Goal: Task Accomplishment & Management: Use online tool/utility

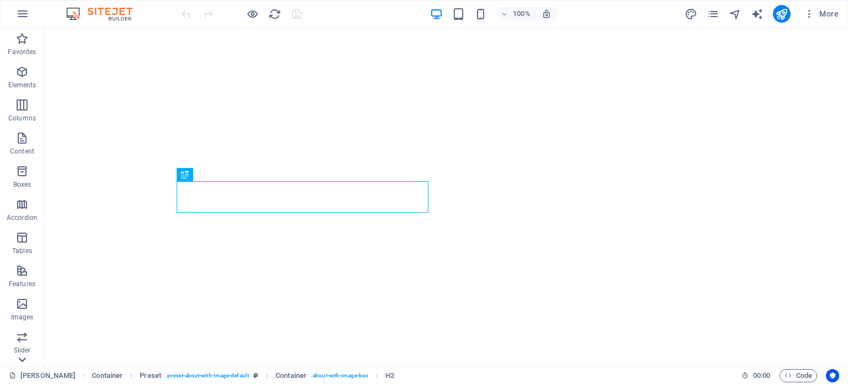
click at [23, 357] on icon at bounding box center [21, 359] width 15 height 15
click at [812, 14] on icon "button" at bounding box center [809, 13] width 11 height 11
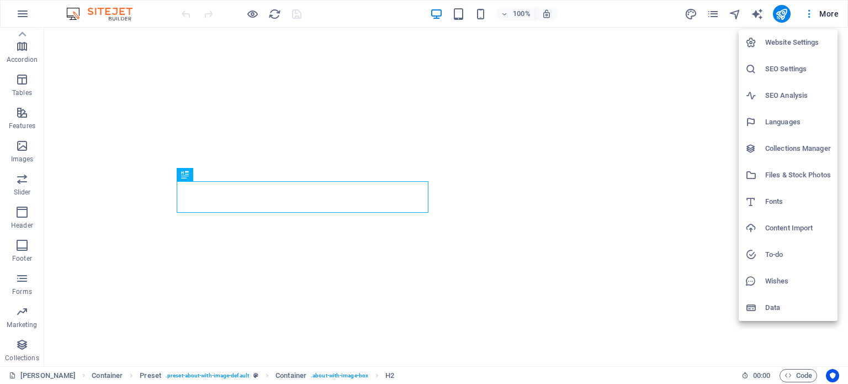
click at [711, 16] on div at bounding box center [424, 192] width 848 height 384
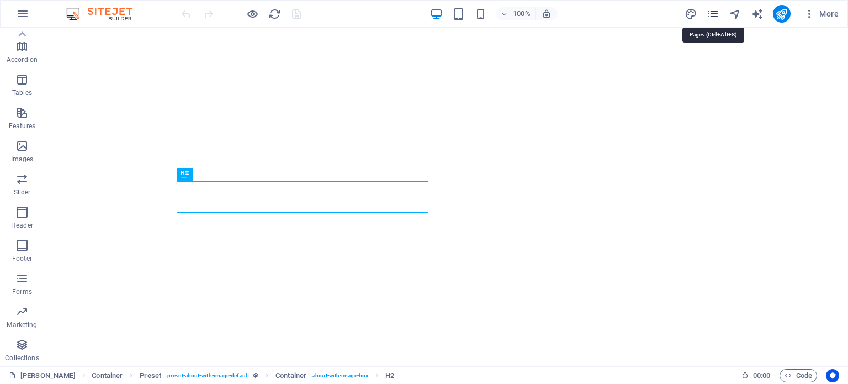
click at [715, 15] on icon "pages" at bounding box center [713, 14] width 13 height 13
click at [808, 13] on icon "button" at bounding box center [809, 13] width 11 height 11
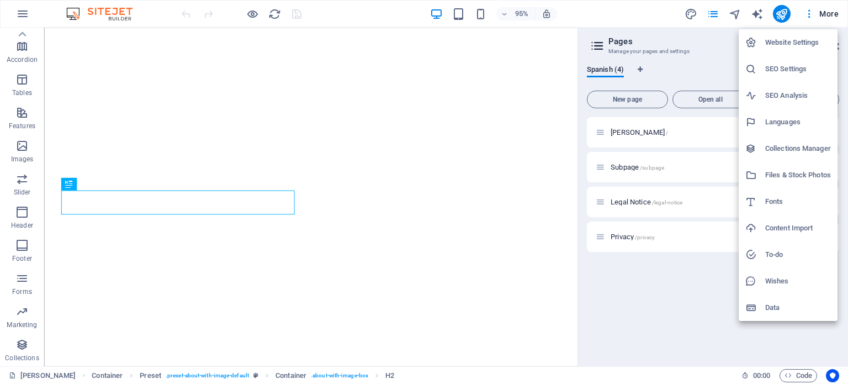
click at [803, 172] on h6 "Files & Stock Photos" at bounding box center [798, 174] width 66 height 13
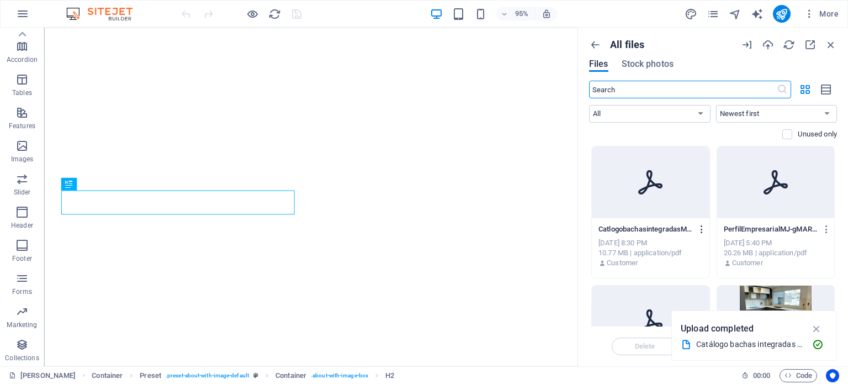
click at [702, 231] on icon "button" at bounding box center [702, 229] width 10 height 10
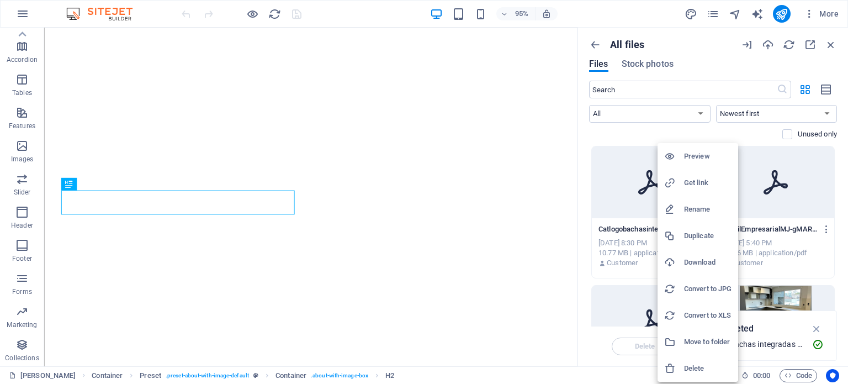
click at [706, 183] on h6 "Get link" at bounding box center [707, 182] width 47 height 13
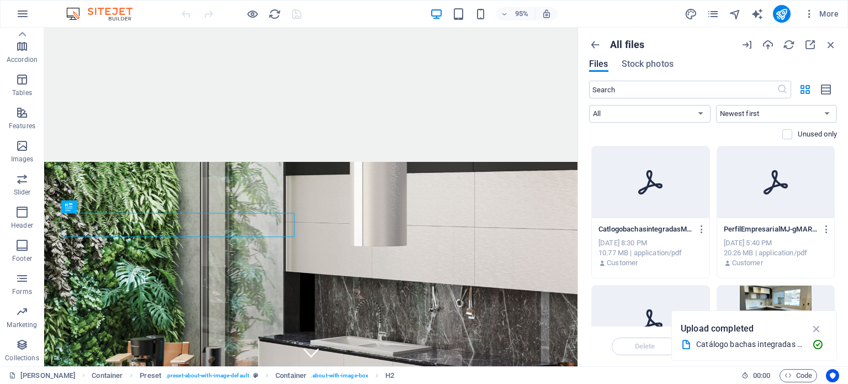
scroll to position [283, 0]
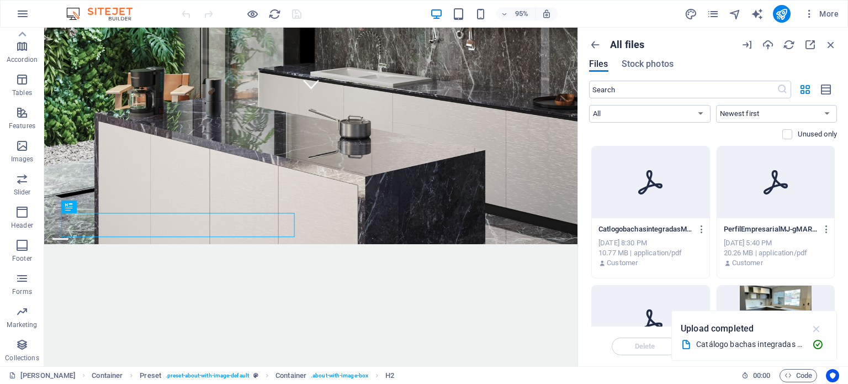
click at [817, 326] on icon "button" at bounding box center [816, 328] width 13 height 12
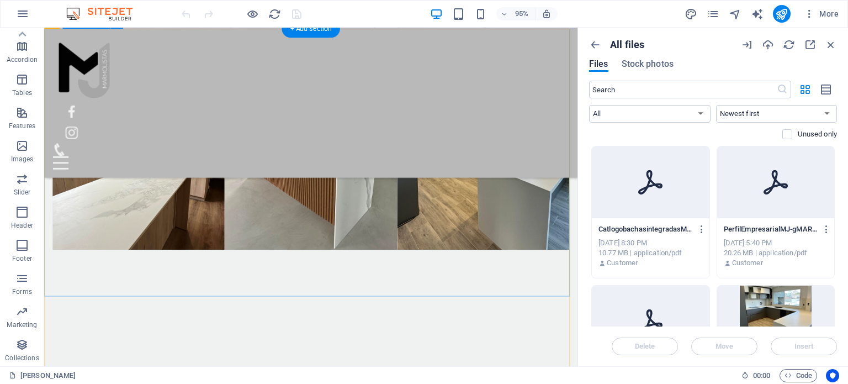
scroll to position [3246, 0]
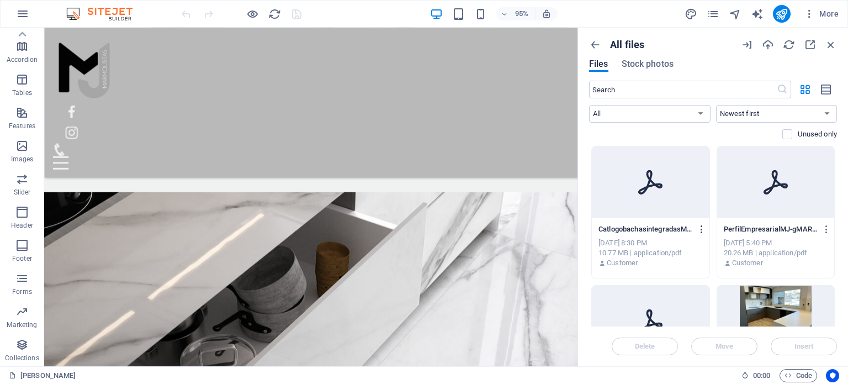
click at [700, 228] on icon "button" at bounding box center [702, 229] width 10 height 10
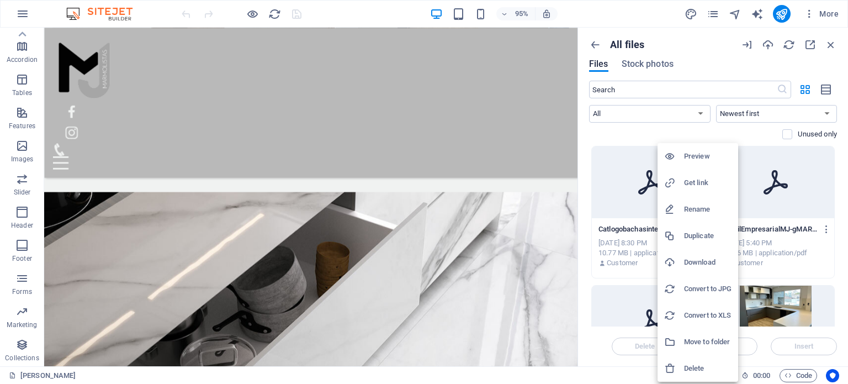
click at [702, 180] on h6 "Get link" at bounding box center [707, 182] width 47 height 13
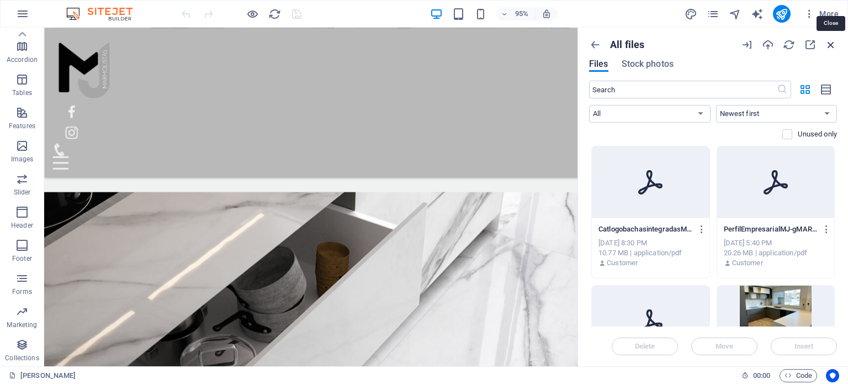
click at [832, 40] on icon "button" at bounding box center [831, 45] width 12 height 12
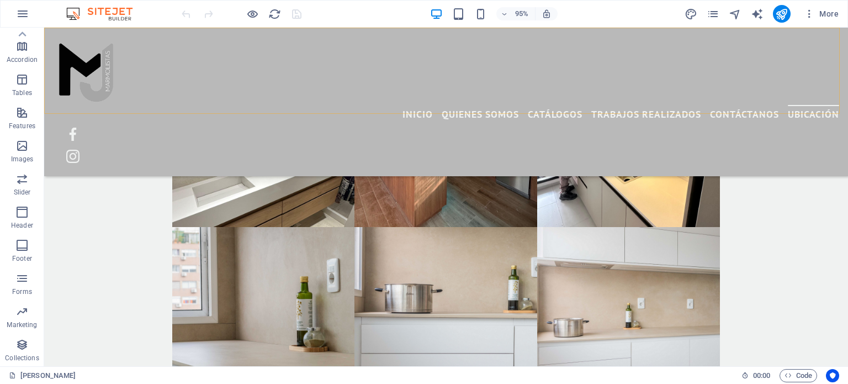
scroll to position [3113, 0]
